Goal: Transaction & Acquisition: Purchase product/service

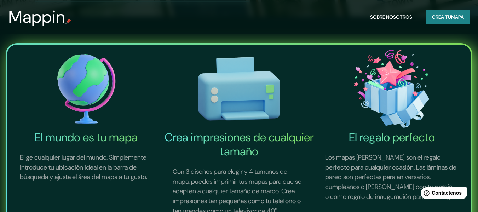
scroll to position [212, 0]
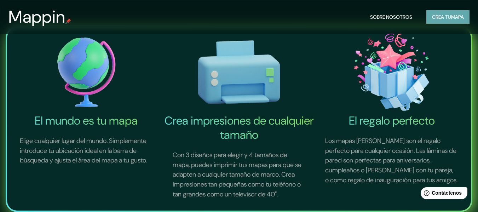
click at [443, 16] on font "Crea tu" at bounding box center [441, 17] width 19 height 6
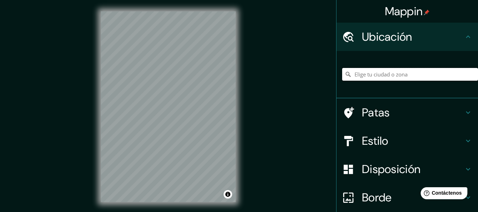
click at [411, 72] on input "Elige tu ciudad o zona" at bounding box center [410, 74] width 136 height 13
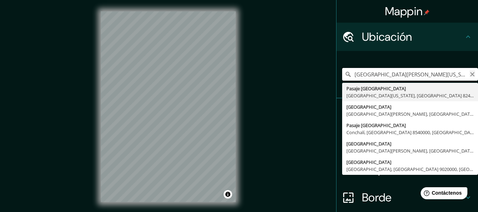
type input "[GEOGRAPHIC_DATA][PERSON_NAME][US_STATE], [GEOGRAPHIC_DATA]"
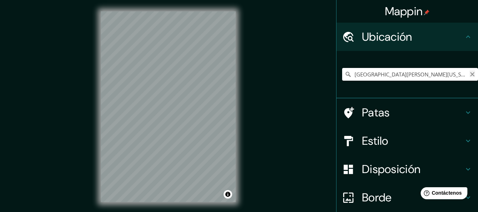
click at [470, 76] on icon "Claro" at bounding box center [472, 74] width 4 height 4
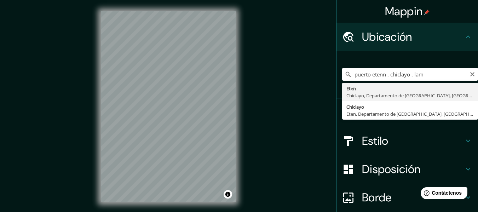
type input "Eten, [GEOGRAPHIC_DATA], [GEOGRAPHIC_DATA], [GEOGRAPHIC_DATA]"
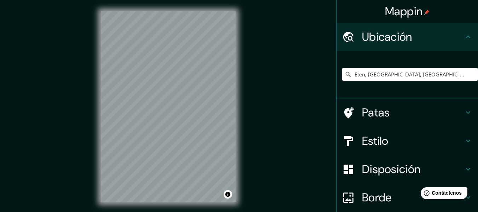
click at [377, 143] on font "Estilo" at bounding box center [375, 140] width 27 height 15
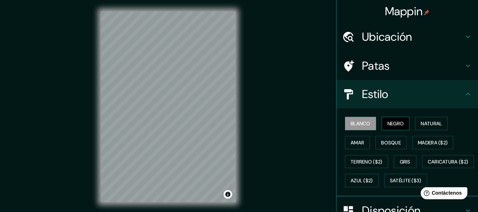
click at [387, 122] on font "Negro" at bounding box center [395, 123] width 17 height 6
click at [427, 123] on font "Natural" at bounding box center [430, 123] width 21 height 6
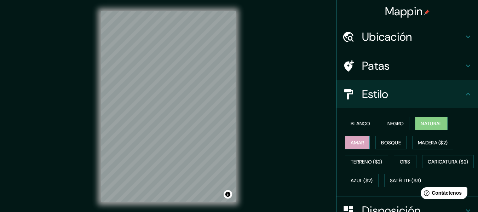
click at [360, 138] on button "Amar" at bounding box center [357, 142] width 25 height 13
click at [381, 144] on font "Bosque" at bounding box center [391, 142] width 20 height 6
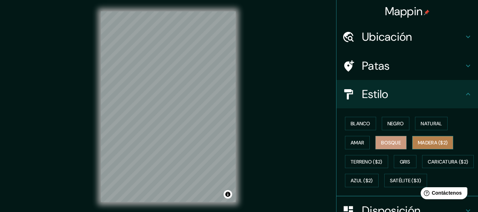
click at [417, 144] on font "Madera ($2)" at bounding box center [432, 142] width 30 height 6
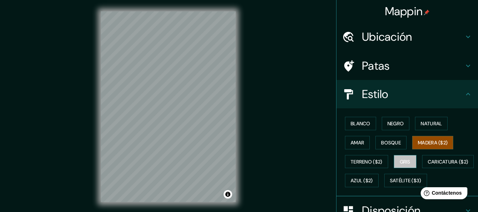
click at [399, 158] on font "Gris" at bounding box center [404, 161] width 11 height 6
click at [370, 173] on div "Blanco Negro Natural [PERSON_NAME] ($2) Terreno ($2) Gris Caricatura ($2) Azul …" at bounding box center [410, 152] width 136 height 76
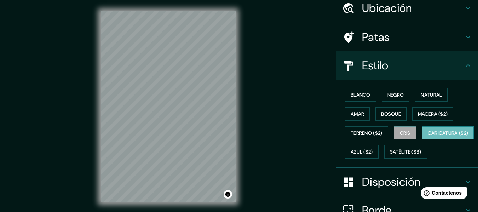
scroll to position [35, 0]
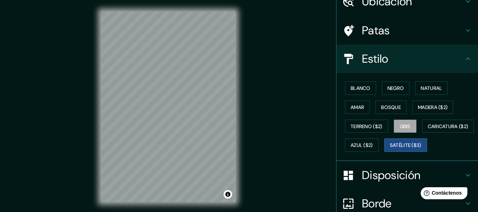
click at [384, 152] on button "Satélite ($3)" at bounding box center [405, 144] width 43 height 13
click at [373, 148] on font "Azul ($2)" at bounding box center [361, 144] width 22 height 9
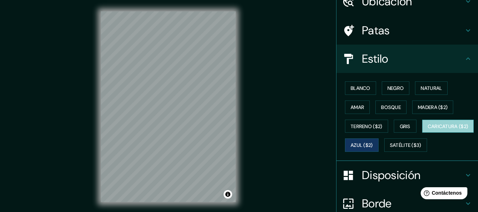
click at [427, 129] on font "Caricatura ($2)" at bounding box center [447, 126] width 41 height 6
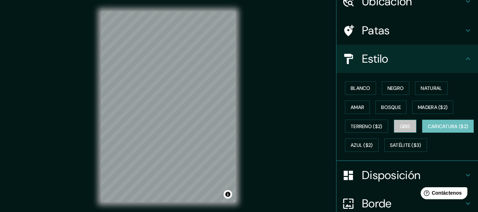
click at [402, 125] on font "Gris" at bounding box center [404, 126] width 11 height 6
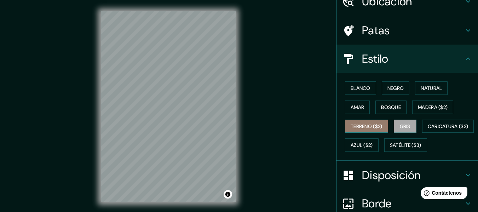
click at [377, 127] on font "Terreno ($2)" at bounding box center [366, 126] width 32 height 6
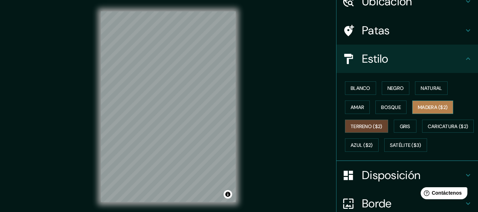
click at [438, 100] on button "Madera ($2)" at bounding box center [432, 106] width 41 height 13
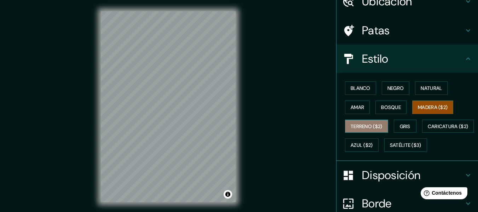
click at [383, 125] on button "Terreno ($2)" at bounding box center [366, 125] width 43 height 13
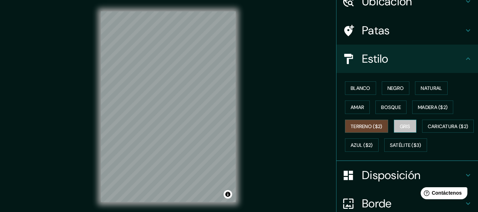
click at [412, 129] on button "Gris" at bounding box center [404, 125] width 23 height 13
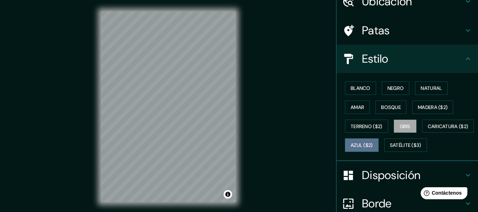
click at [373, 142] on font "Azul ($2)" at bounding box center [361, 145] width 22 height 6
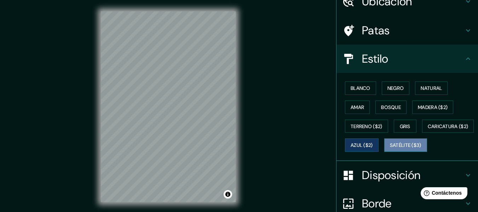
click at [384, 152] on button "Satélite ($3)" at bounding box center [405, 144] width 43 height 13
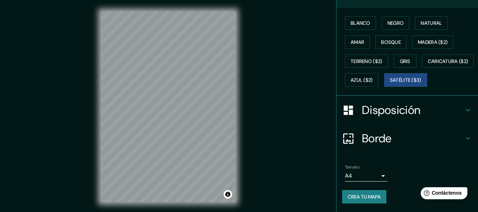
scroll to position [119, 0]
drag, startPoint x: 475, startPoint y: 150, endPoint x: 34, endPoint y: 13, distance: 462.0
click at [365, 197] on font "Crea tu mapa" at bounding box center [363, 196] width 33 height 6
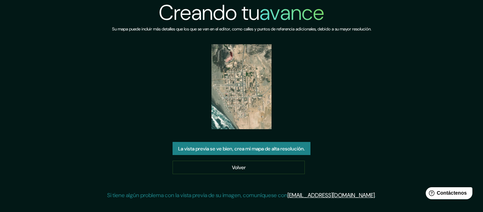
click at [293, 144] on font "La vista previa se ve bien, crea mi mapa de alta resolución." at bounding box center [241, 148] width 127 height 9
drag, startPoint x: 245, startPoint y: 107, endPoint x: 326, endPoint y: 110, distance: 81.0
click at [326, 110] on div "Creando tu avance Su mapa puede incluir más detalles que los que se ven en el e…" at bounding box center [241, 102] width 269 height 205
